Goal: Check status: Check status

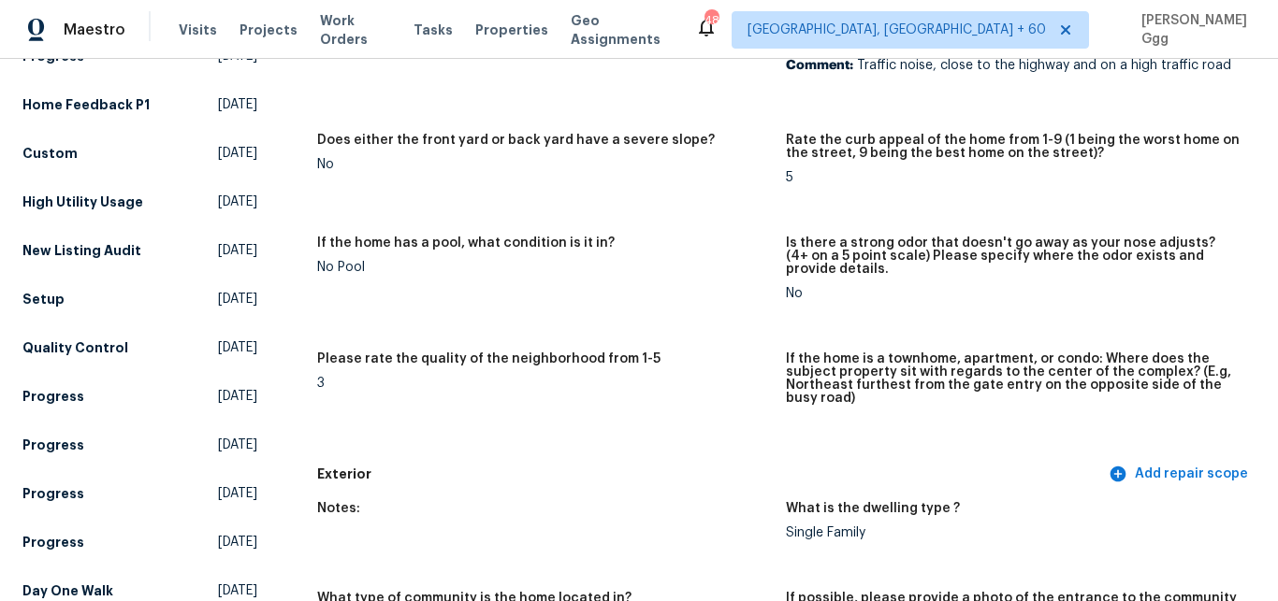
scroll to position [314, 0]
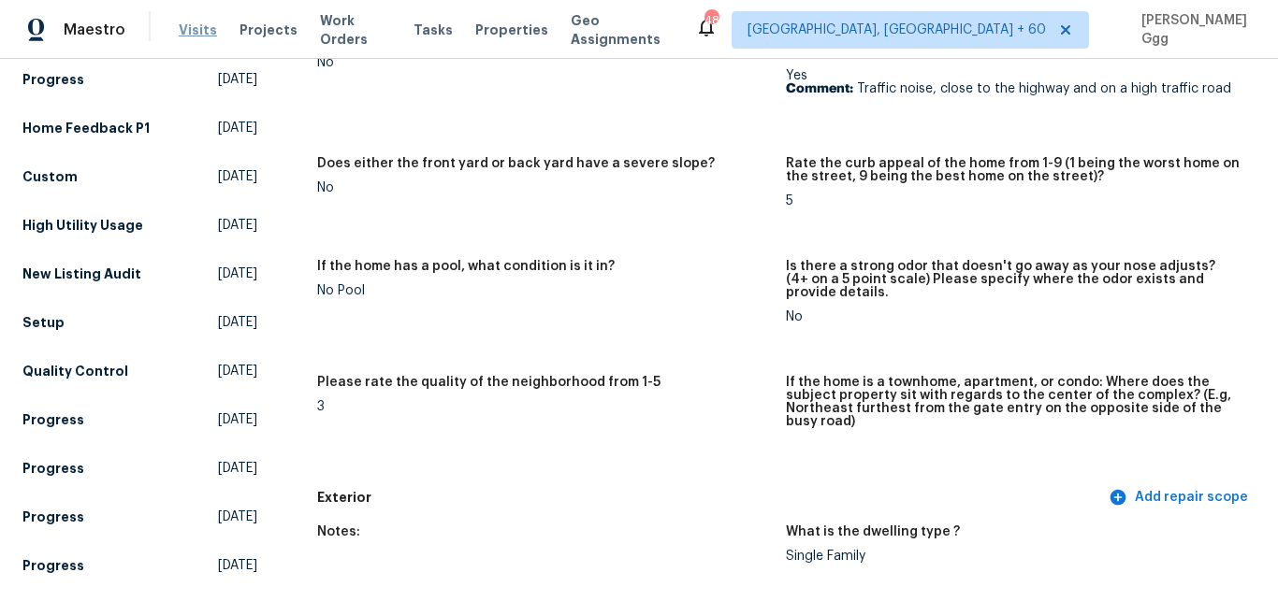
click at [192, 22] on span "Visits" at bounding box center [198, 30] width 38 height 19
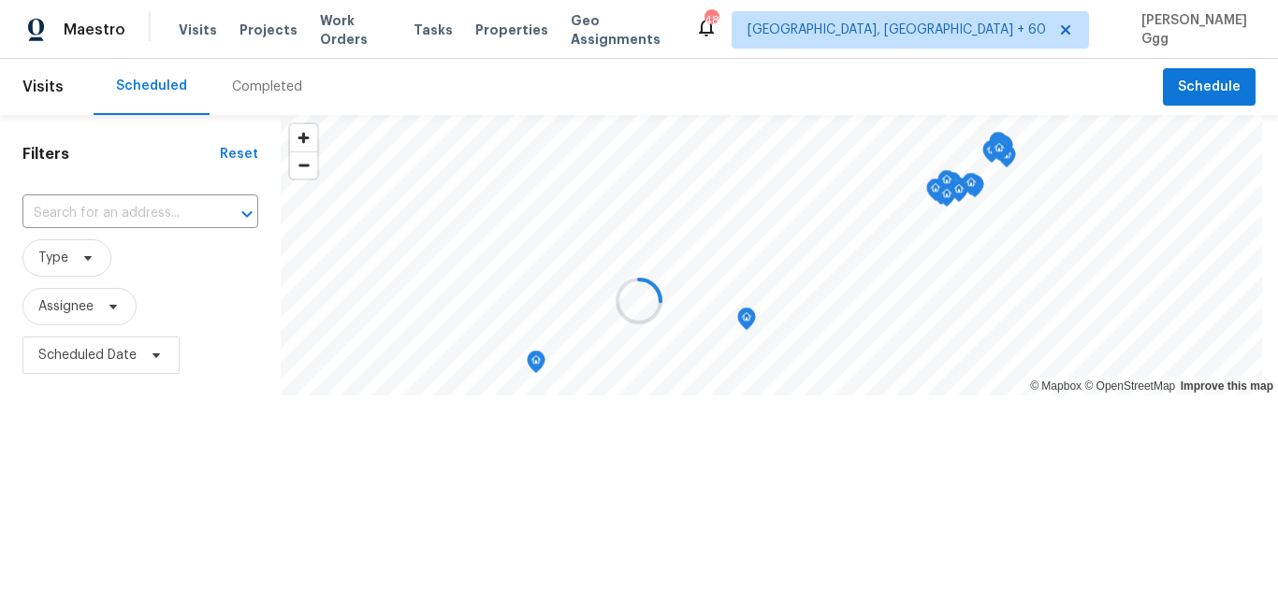
click at [250, 81] on div at bounding box center [639, 300] width 1278 height 601
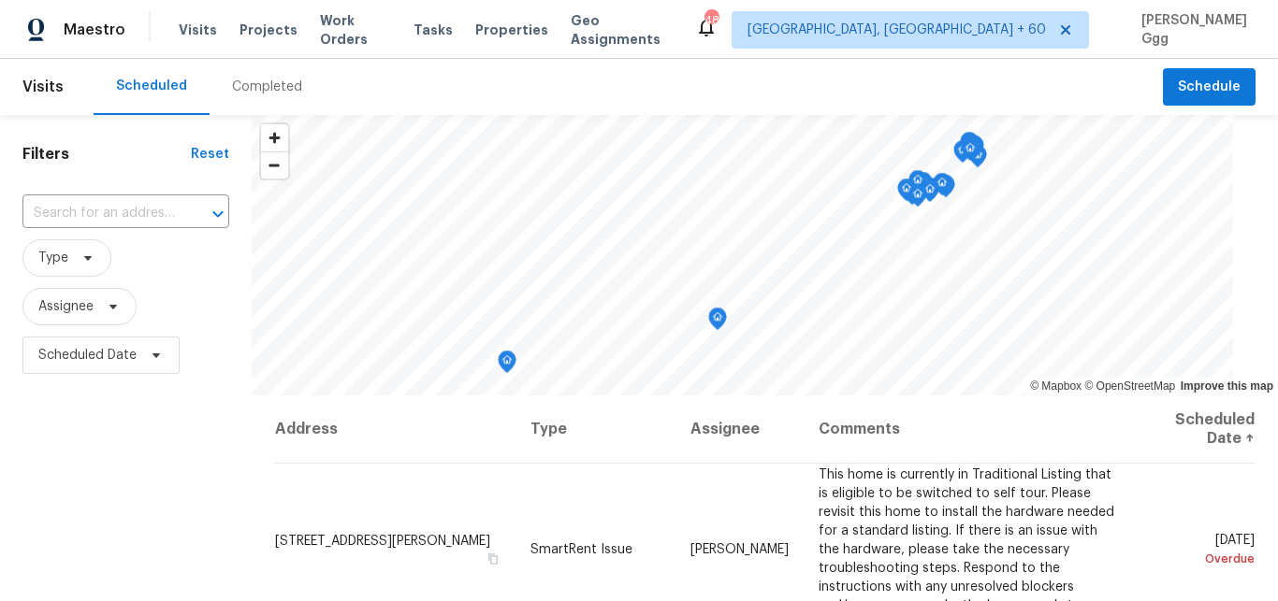
click at [250, 81] on div "Completed" at bounding box center [267, 87] width 70 height 19
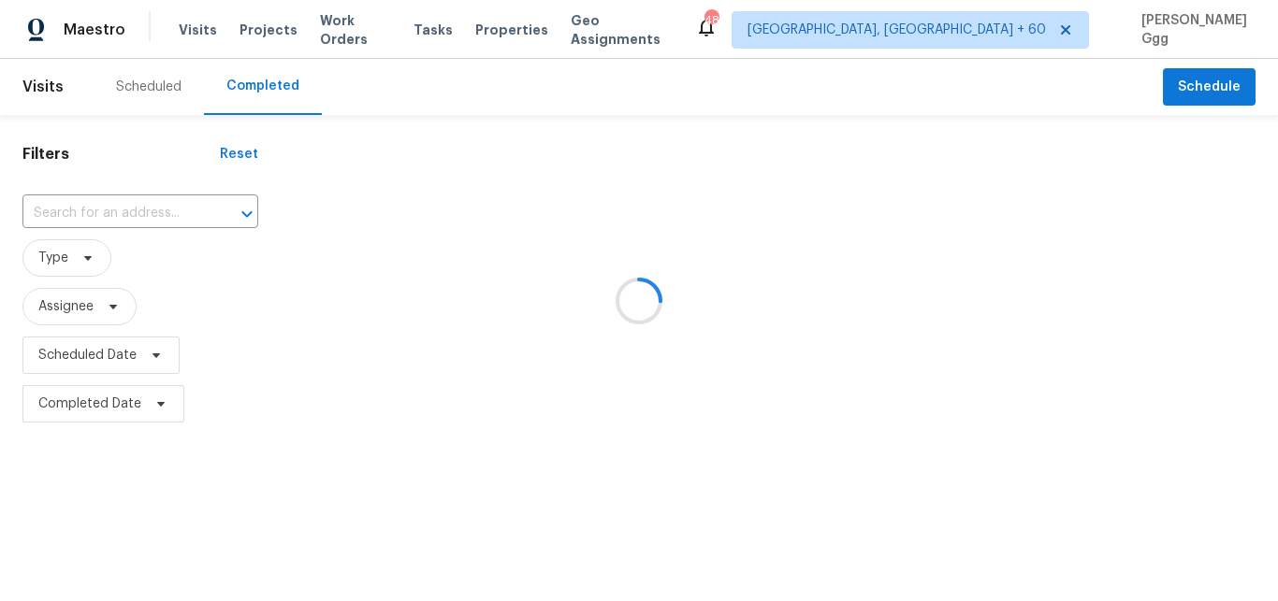
click at [90, 206] on div at bounding box center [639, 300] width 1278 height 601
click at [88, 206] on div at bounding box center [639, 300] width 1278 height 601
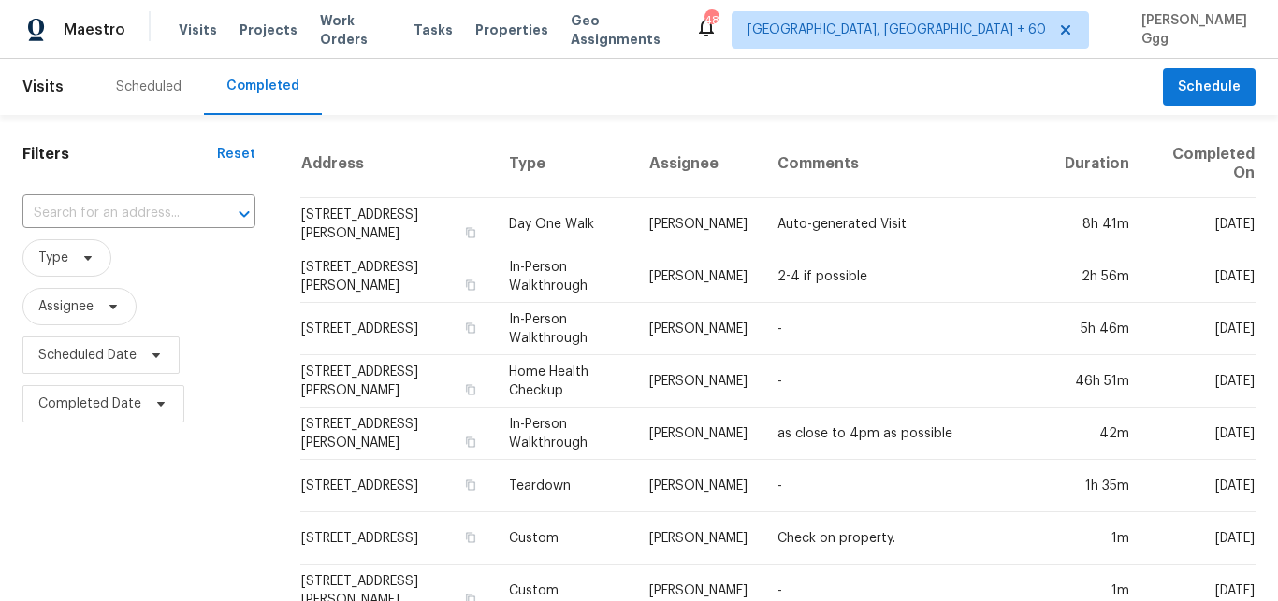
click at [88, 206] on input "text" at bounding box center [112, 213] width 181 height 29
paste input "[STREET_ADDRESS]"
type input "[STREET_ADDRESS]"
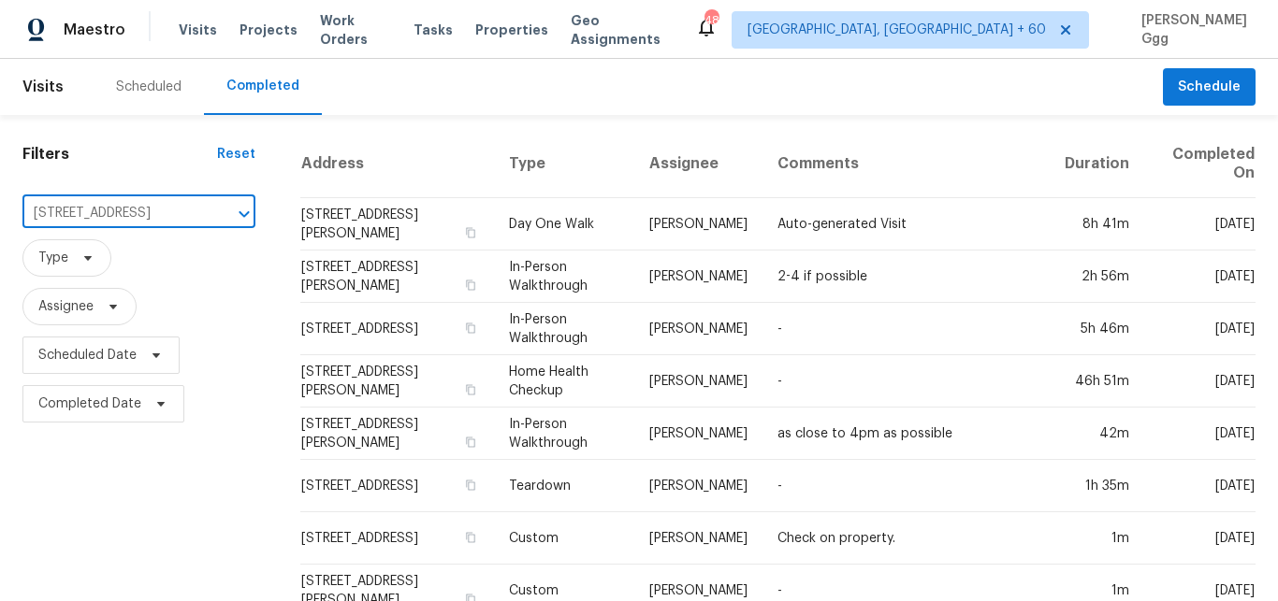
scroll to position [0, 93]
click at [89, 269] on li "[STREET_ADDRESS]" at bounding box center [126, 255] width 209 height 31
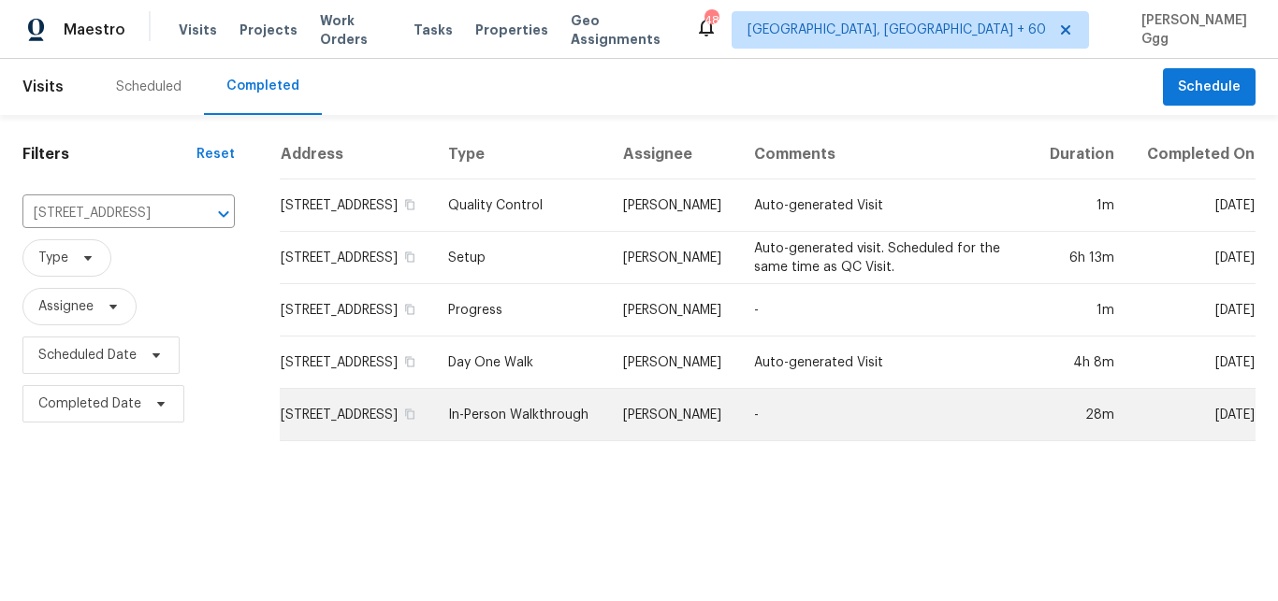
click at [504, 441] on td "In-Person Walkthrough" at bounding box center [520, 415] width 175 height 52
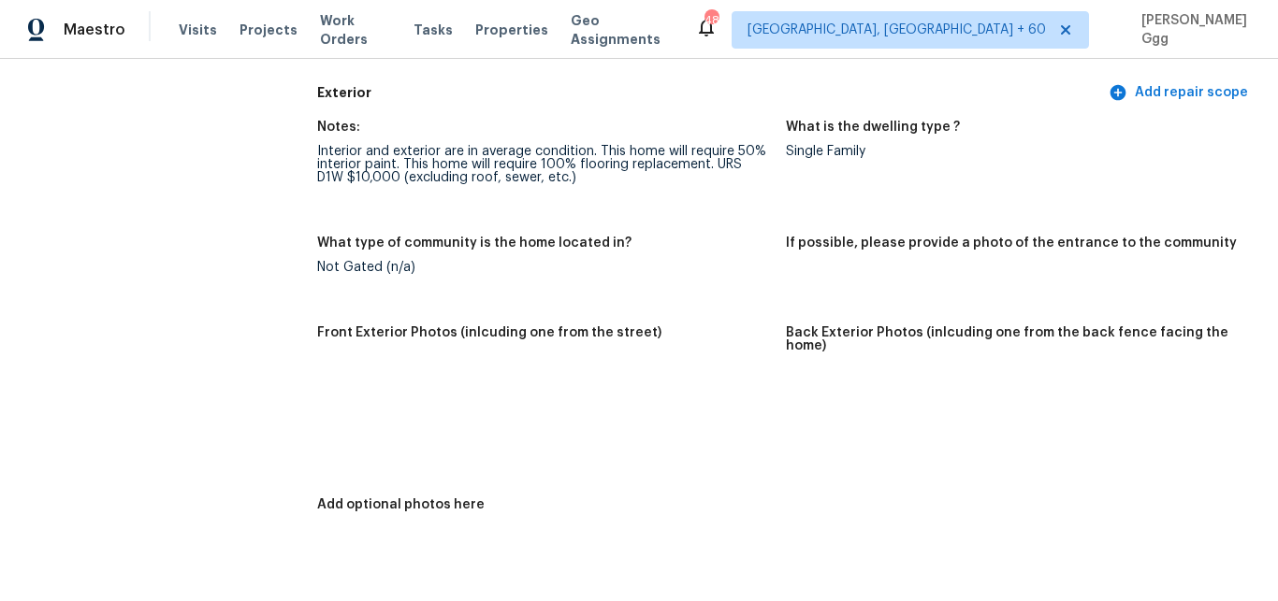
scroll to position [707, 0]
click at [819, 403] on img at bounding box center [819, 404] width 60 height 60
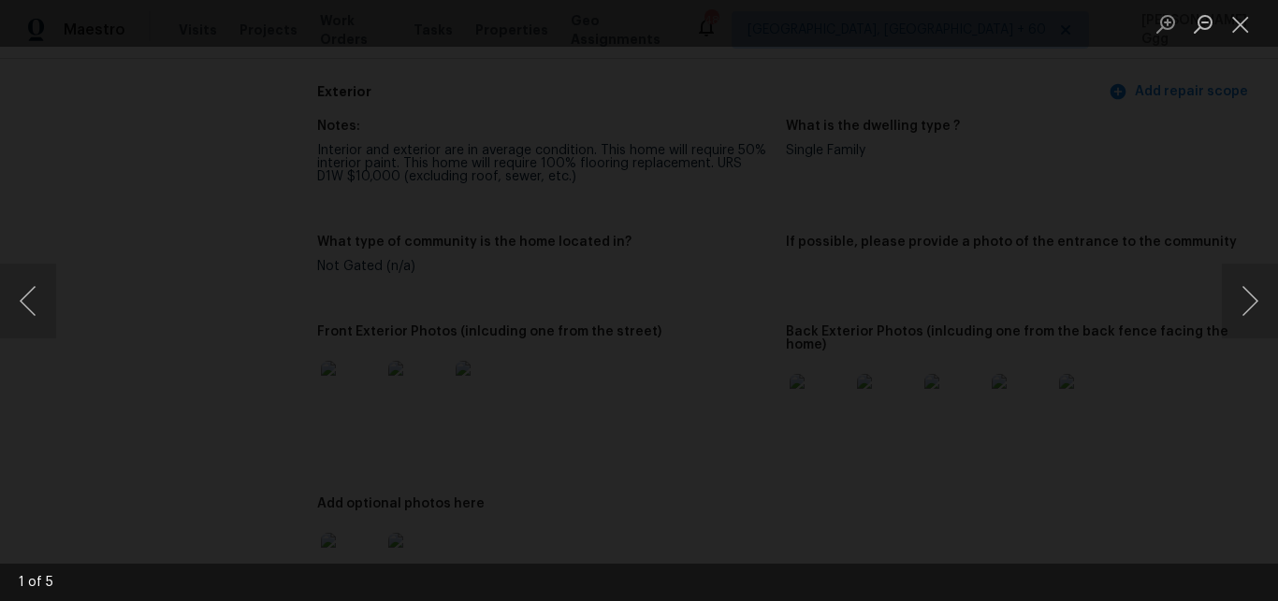
click at [1246, 300] on button "Next image" at bounding box center [1249, 301] width 56 height 75
click at [1242, 303] on button "Next image" at bounding box center [1249, 301] width 56 height 75
click at [1264, 301] on button "Next image" at bounding box center [1249, 301] width 56 height 75
click at [1232, 305] on button "Next image" at bounding box center [1249, 301] width 56 height 75
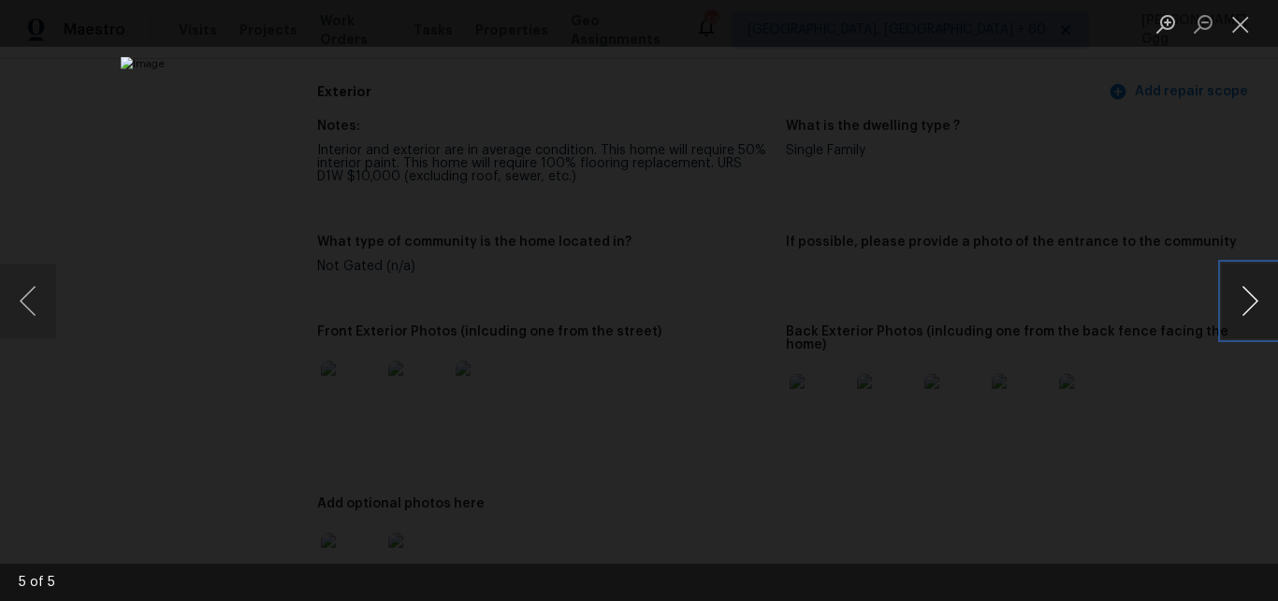
click at [1232, 305] on button "Next image" at bounding box center [1249, 301] width 56 height 75
click at [1232, 29] on button "Close lightbox" at bounding box center [1239, 23] width 37 height 33
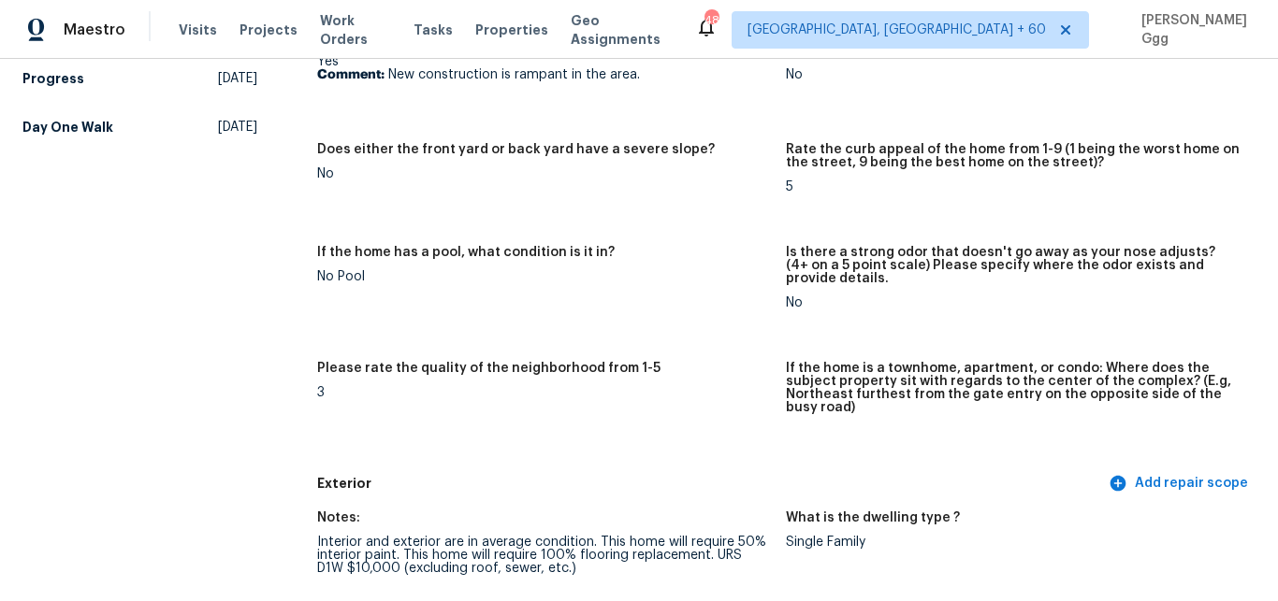
scroll to position [0, 0]
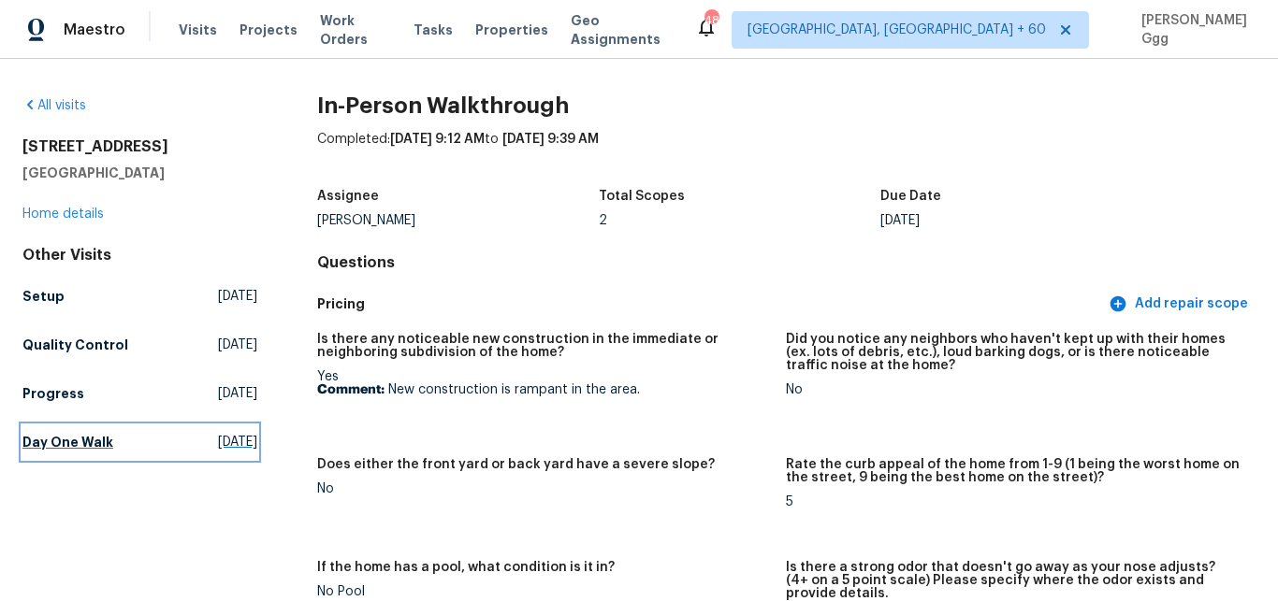
click at [35, 457] on link "Day One Walk [DATE]" at bounding box center [139, 443] width 235 height 34
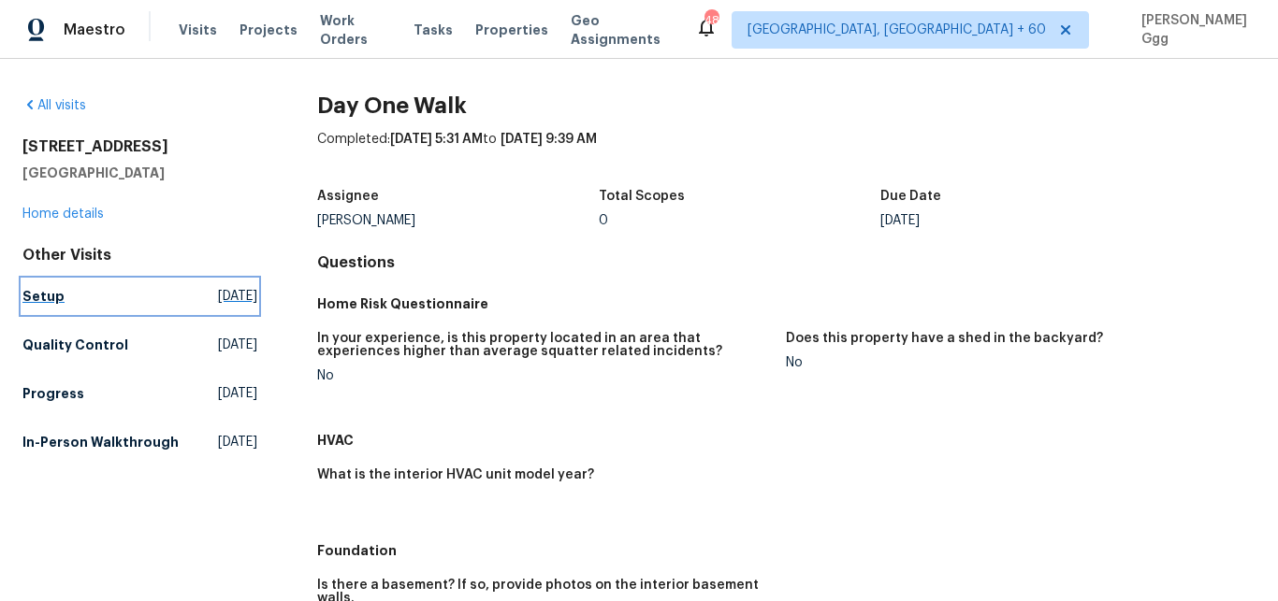
click at [61, 301] on link "Setup [DATE]" at bounding box center [139, 297] width 235 height 34
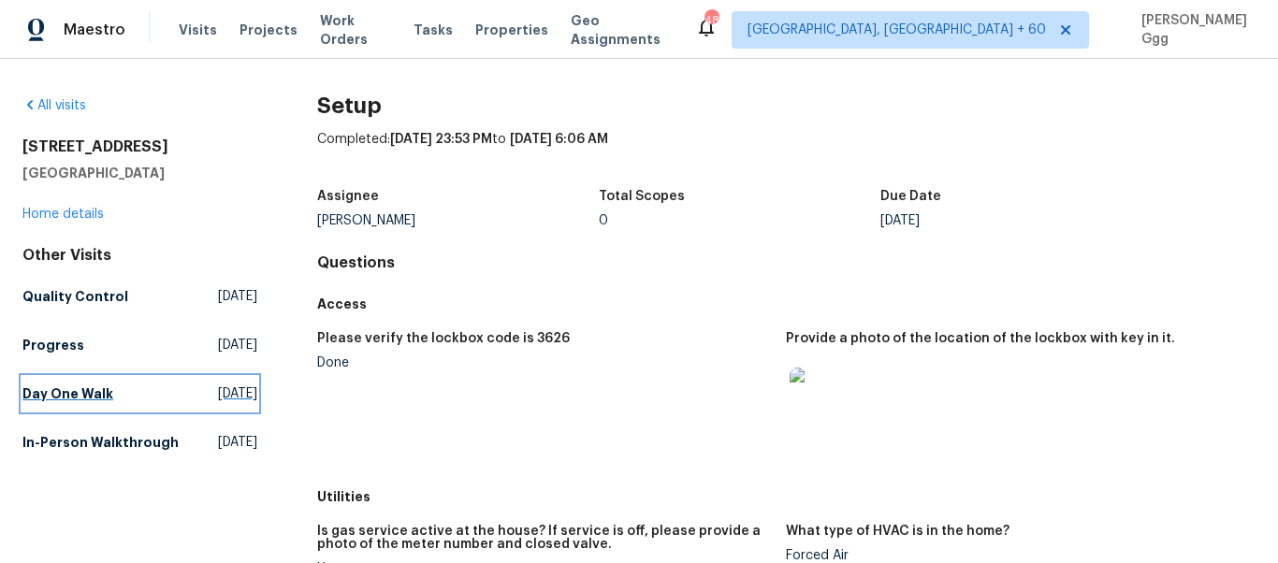
click at [36, 398] on h5 "Day One Walk" at bounding box center [67, 393] width 91 height 19
